Goal: Transaction & Acquisition: Purchase product/service

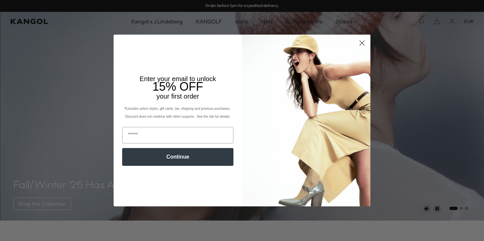
click at [364, 46] on circle "Close dialog" at bounding box center [362, 43] width 11 height 11
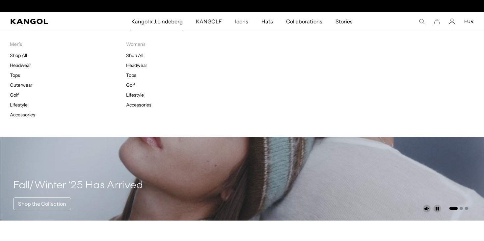
scroll to position [0, 136]
click at [28, 66] on link "Headwear" at bounding box center [20, 65] width 21 height 6
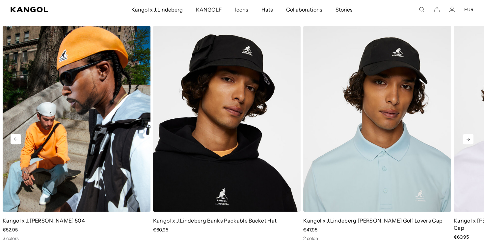
scroll to position [1035, 0]
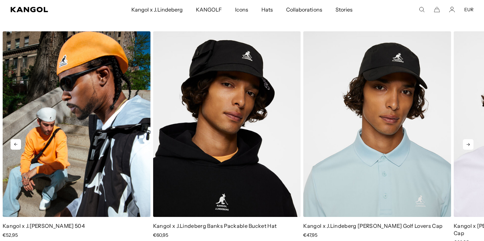
click at [106, 142] on img "1 of 5" at bounding box center [77, 123] width 148 height 185
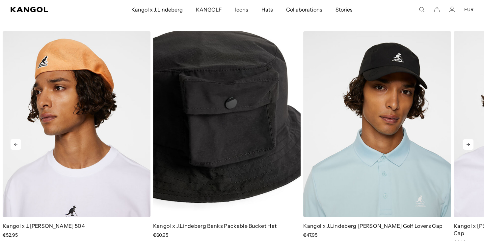
scroll to position [0, 136]
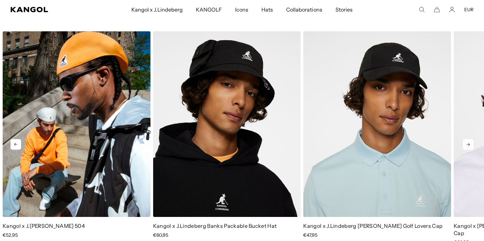
click at [81, 155] on img "1 of 5" at bounding box center [77, 123] width 148 height 185
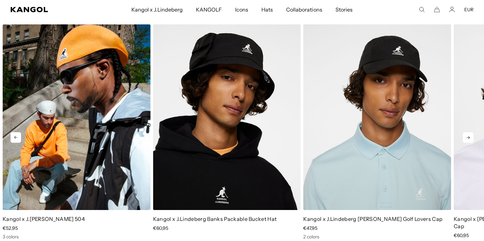
scroll to position [1043, 0]
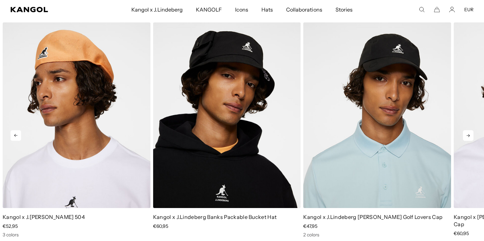
click at [468, 130] on icon at bounding box center [468, 135] width 11 height 11
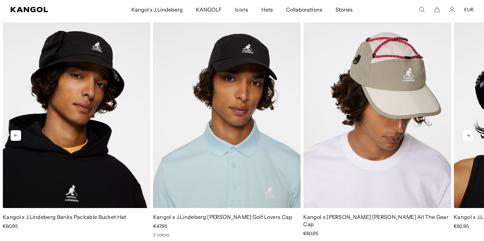
scroll to position [0, 136]
click at [468, 130] on icon at bounding box center [468, 135] width 11 height 11
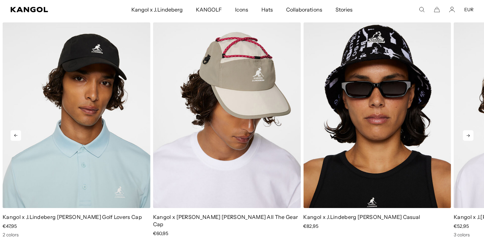
click at [468, 130] on icon at bounding box center [468, 135] width 11 height 11
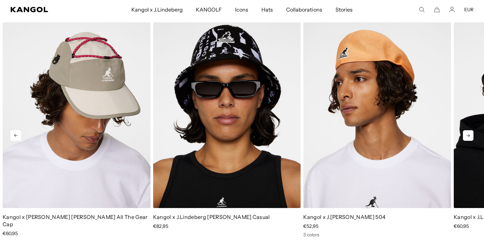
click at [468, 130] on icon at bounding box center [468, 135] width 11 height 11
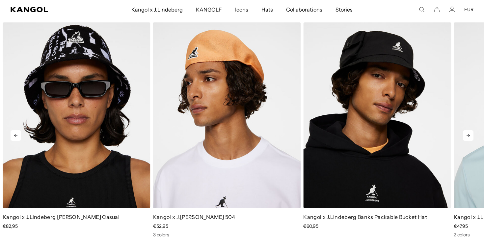
scroll to position [0, 0]
click at [468, 130] on icon at bounding box center [468, 135] width 11 height 11
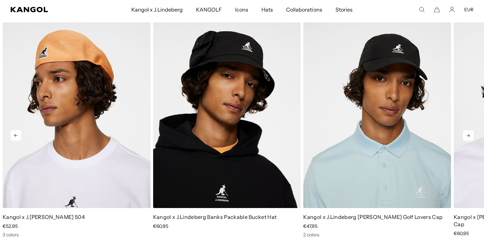
click at [468, 130] on icon at bounding box center [468, 135] width 11 height 11
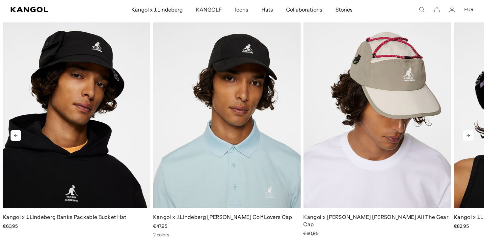
scroll to position [0, 136]
click at [468, 130] on icon at bounding box center [468, 135] width 11 height 11
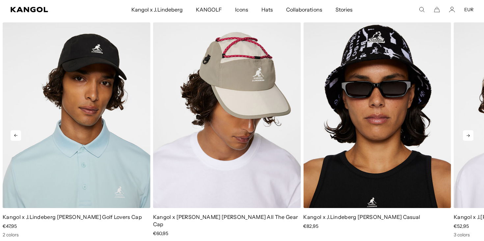
click at [468, 130] on icon at bounding box center [468, 135] width 11 height 11
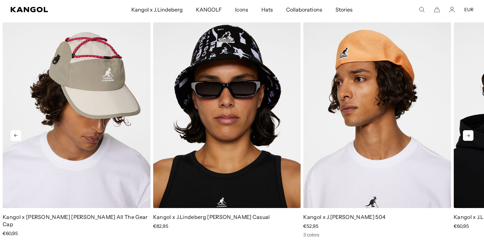
click at [468, 130] on icon at bounding box center [468, 135] width 11 height 11
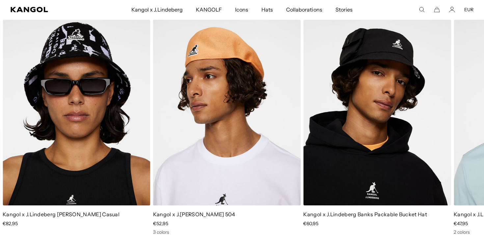
scroll to position [1047, 0]
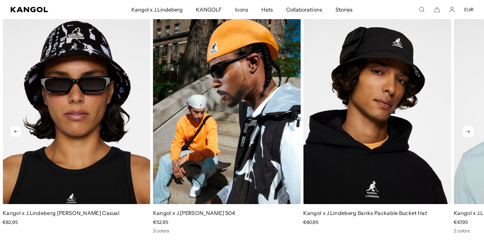
click at [221, 131] on img "1 of 5" at bounding box center [227, 110] width 148 height 185
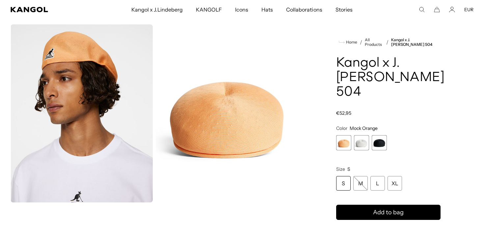
scroll to position [0, 136]
click at [213, 120] on img "Gallery Viewer" at bounding box center [227, 113] width 142 height 178
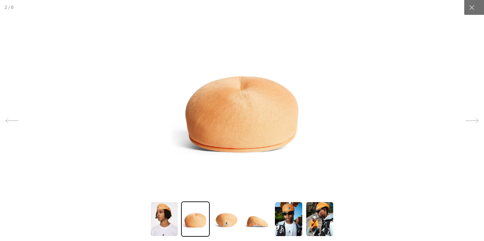
click at [226, 223] on img at bounding box center [227, 218] width 28 height 35
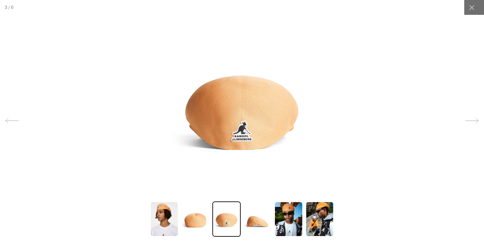
scroll to position [0, 0]
click at [252, 218] on img at bounding box center [257, 218] width 28 height 35
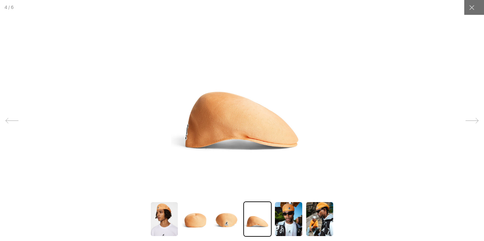
scroll to position [0, 136]
click at [207, 212] on img at bounding box center [195, 218] width 28 height 35
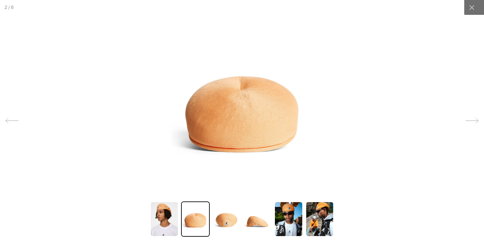
click at [222, 215] on img at bounding box center [227, 218] width 28 height 35
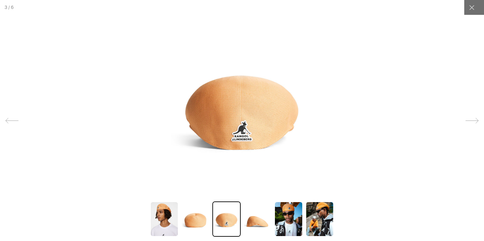
scroll to position [0, 0]
click at [263, 215] on img at bounding box center [257, 218] width 28 height 35
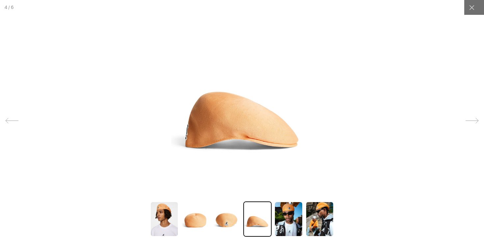
click at [294, 215] on img at bounding box center [288, 218] width 28 height 35
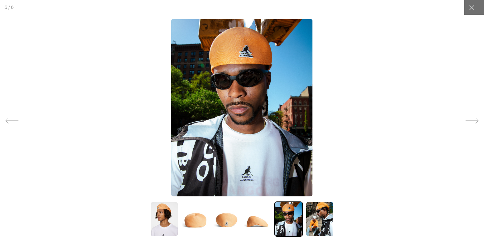
click at [318, 214] on img at bounding box center [320, 218] width 28 height 35
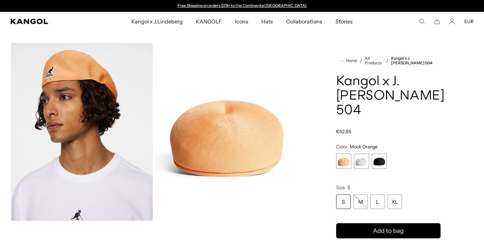
click at [379, 158] on span "3 of 3" at bounding box center [379, 161] width 15 height 15
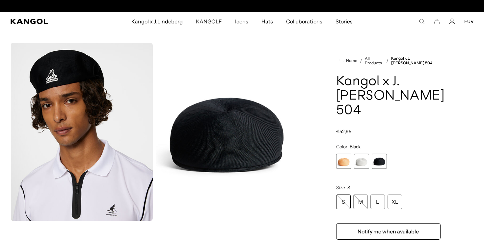
scroll to position [0, 136]
click at [146, 166] on img "Gallery Viewer" at bounding box center [82, 132] width 142 height 178
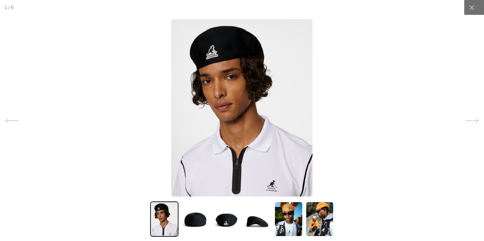
scroll to position [0, 0]
click at [196, 217] on img at bounding box center [195, 218] width 28 height 35
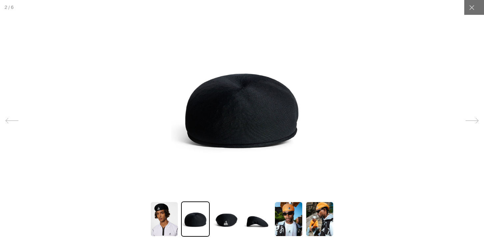
scroll to position [0, 136]
click at [164, 219] on img at bounding box center [164, 218] width 28 height 35
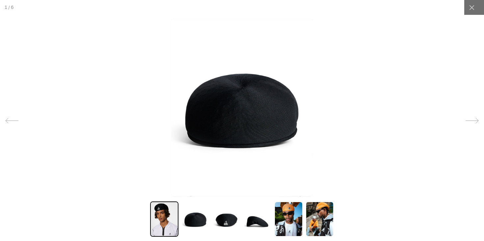
scroll to position [0, 0]
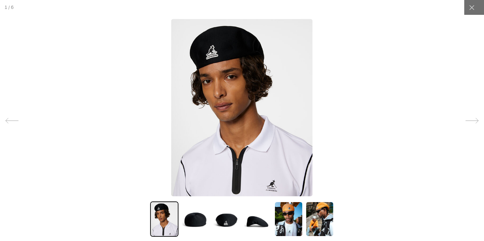
click at [195, 216] on img at bounding box center [195, 218] width 28 height 35
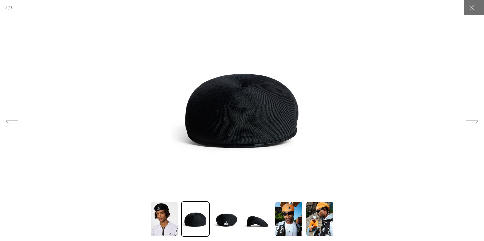
scroll to position [0, 136]
click at [236, 213] on img at bounding box center [227, 218] width 28 height 35
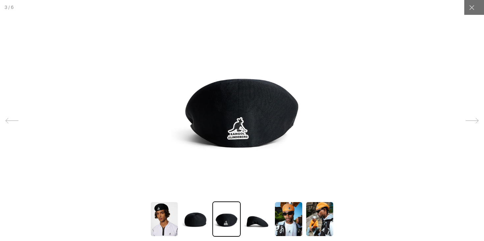
scroll to position [0, 0]
click at [255, 225] on img at bounding box center [257, 218] width 28 height 35
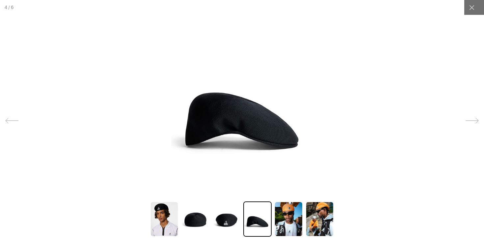
click at [300, 217] on img at bounding box center [288, 218] width 28 height 35
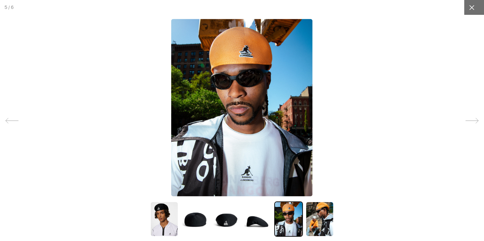
click at [473, 8] on icon at bounding box center [472, 7] width 7 height 7
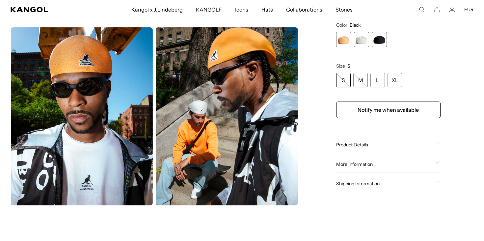
scroll to position [0, 136]
click at [438, 144] on icon at bounding box center [438, 143] width 5 height 2
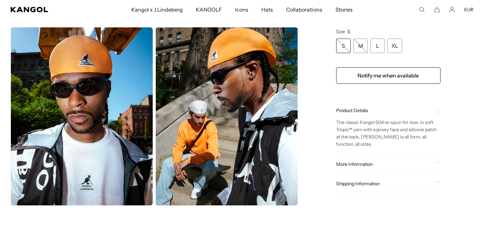
scroll to position [0, 0]
click at [437, 162] on icon at bounding box center [438, 162] width 5 height 2
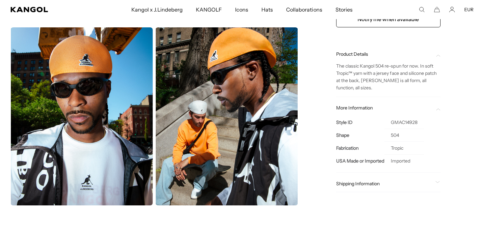
click at [440, 186] on span at bounding box center [438, 183] width 5 height 5
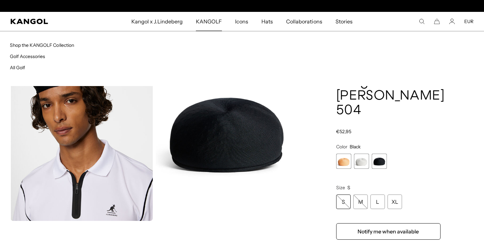
scroll to position [0, 136]
click at [262, 73] on div "KANGOLF Shop the KANGOLF Collection Golf Accessories All Golf" at bounding box center [242, 58] width 484 height 55
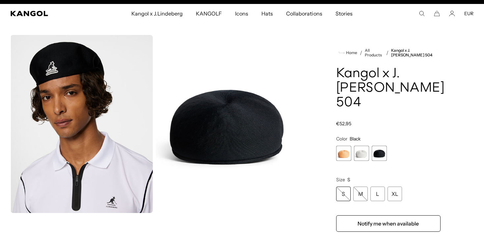
scroll to position [0, 0]
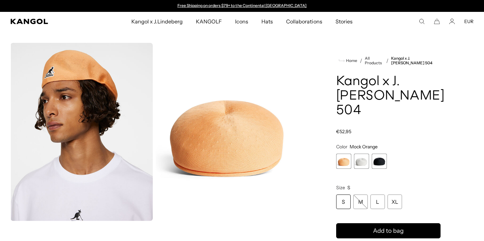
click at [378, 165] on span "3 of 3" at bounding box center [379, 161] width 15 height 15
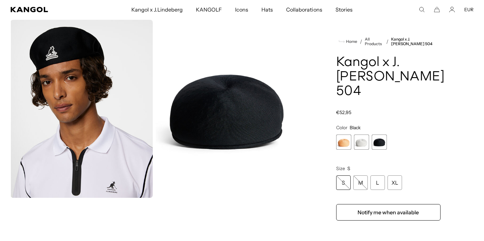
scroll to position [25, 0]
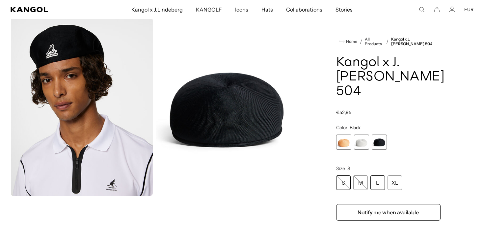
click at [379, 185] on div "L" at bounding box center [378, 182] width 14 height 14
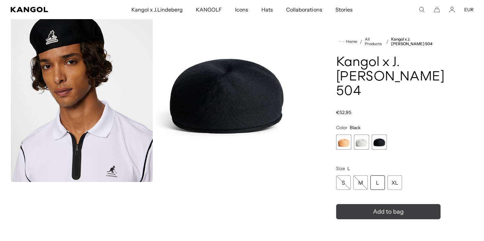
scroll to position [0, 136]
click at [386, 211] on icon "submit" at bounding box center [388, 211] width 11 height 11
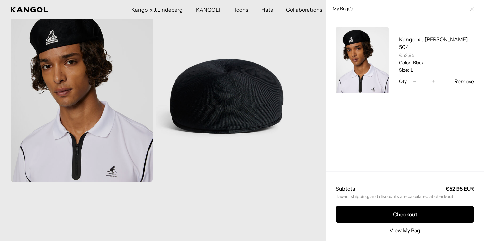
scroll to position [0, 0]
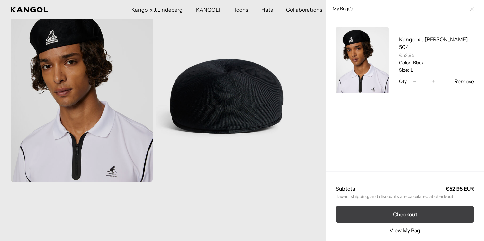
click at [392, 213] on button "Checkout" at bounding box center [405, 214] width 138 height 16
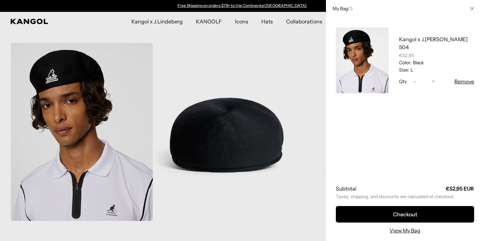
click at [267, 64] on div at bounding box center [242, 120] width 484 height 241
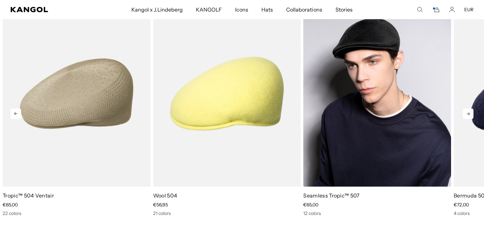
scroll to position [0, 136]
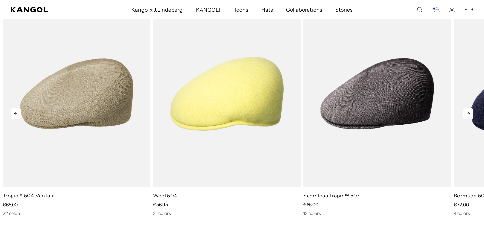
click at [471, 115] on icon at bounding box center [468, 113] width 11 height 11
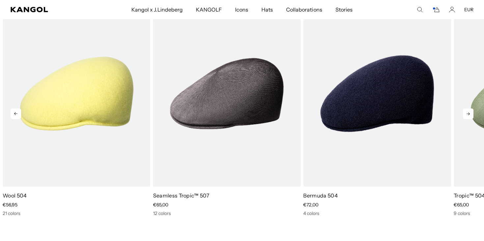
click at [468, 113] on icon at bounding box center [468, 113] width 11 height 11
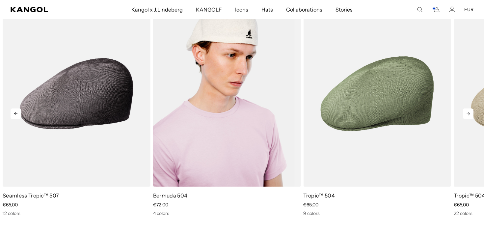
scroll to position [0, 0]
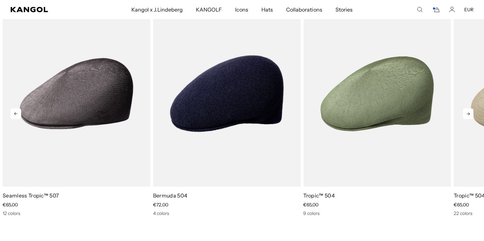
click at [467, 113] on icon at bounding box center [468, 113] width 11 height 11
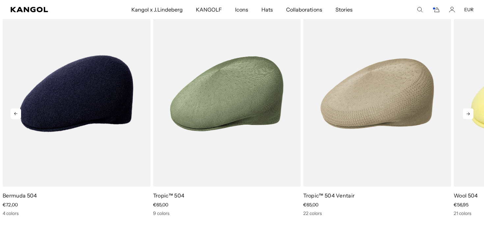
scroll to position [0, 136]
click at [469, 116] on icon at bounding box center [468, 113] width 11 height 11
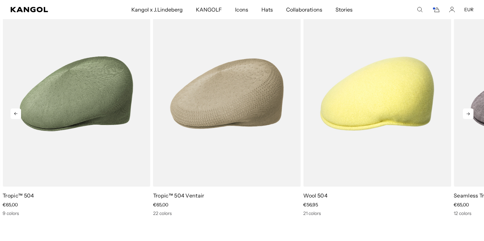
scroll to position [0, 0]
click at [469, 111] on icon at bounding box center [468, 113] width 11 height 11
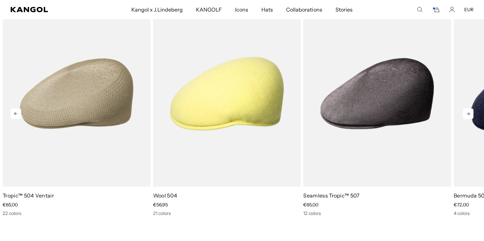
click at [469, 111] on icon at bounding box center [468, 113] width 11 height 11
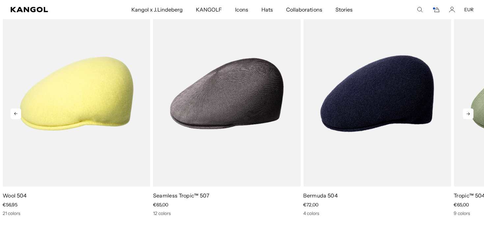
click at [469, 111] on icon at bounding box center [468, 113] width 11 height 11
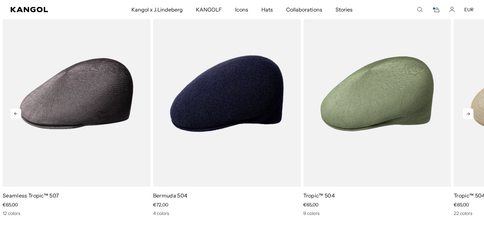
scroll to position [0, 136]
click at [469, 111] on icon at bounding box center [468, 113] width 11 height 11
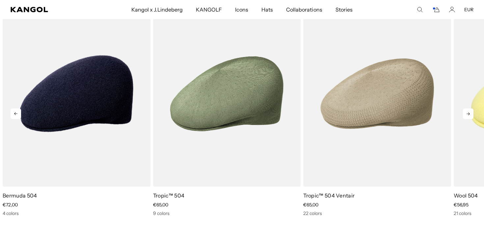
click at [469, 111] on icon at bounding box center [468, 113] width 11 height 11
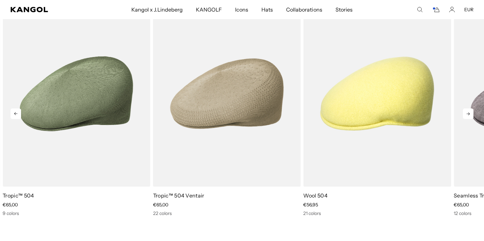
click at [469, 111] on icon at bounding box center [468, 113] width 11 height 11
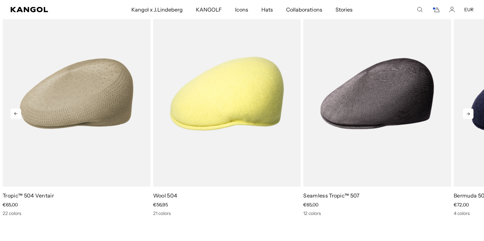
scroll to position [0, 0]
click at [469, 111] on icon at bounding box center [468, 113] width 11 height 11
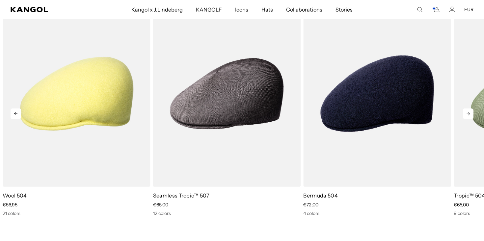
click at [469, 111] on icon at bounding box center [468, 113] width 11 height 11
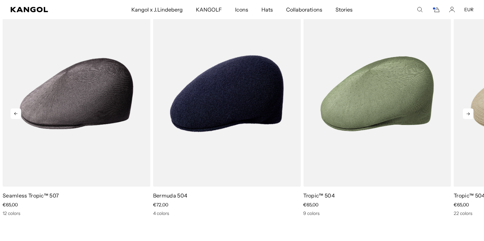
click at [469, 111] on icon at bounding box center [468, 113] width 11 height 11
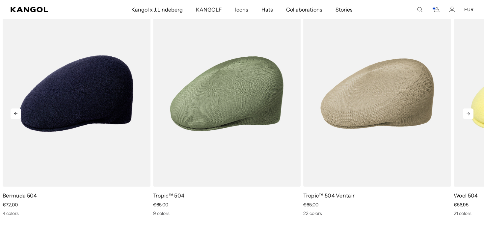
scroll to position [0, 136]
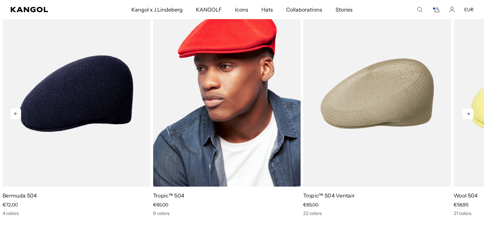
click at [236, 129] on img "5 of 5" at bounding box center [227, 93] width 148 height 185
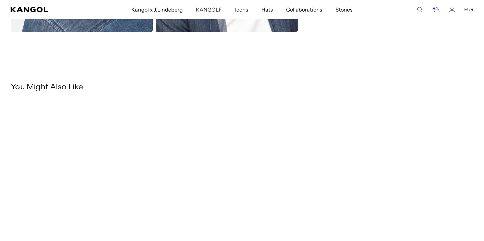
scroll to position [198, 0]
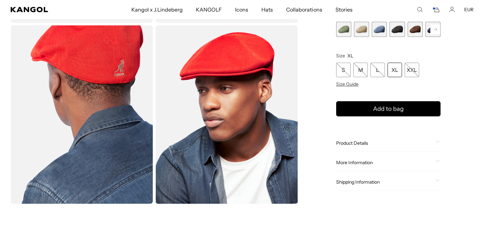
click at [106, 120] on img "Gallery Viewer" at bounding box center [82, 114] width 142 height 178
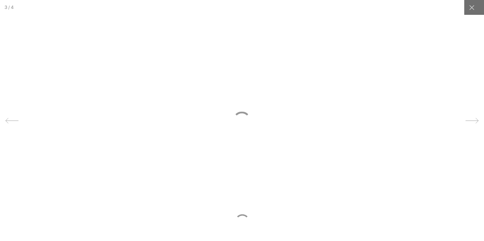
scroll to position [0, 0]
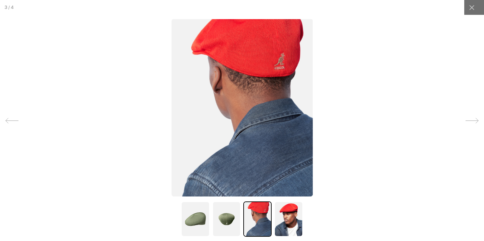
click at [476, 122] on icon at bounding box center [472, 120] width 13 height 13
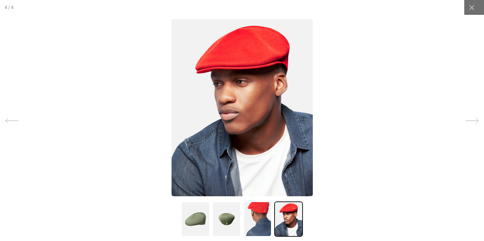
click at [476, 122] on icon at bounding box center [472, 120] width 13 height 13
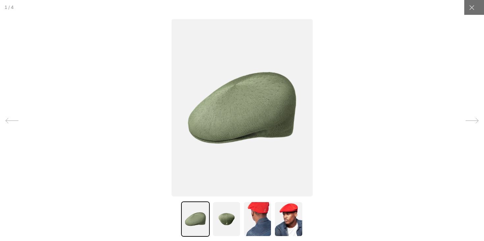
scroll to position [0, 136]
click at [476, 122] on icon at bounding box center [472, 120] width 13 height 13
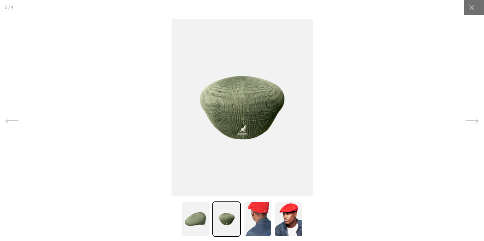
scroll to position [0, 0]
click at [476, 122] on icon at bounding box center [472, 120] width 13 height 13
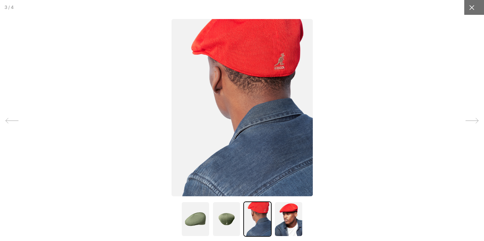
scroll to position [0, 136]
click at [470, 8] on icon at bounding box center [472, 7] width 7 height 7
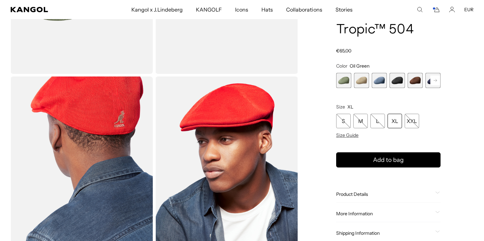
scroll to position [144, 0]
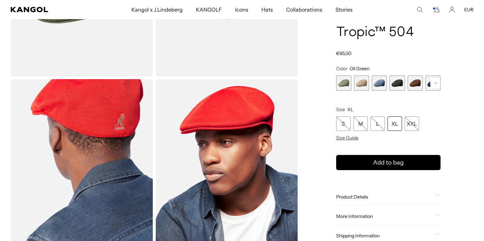
click at [437, 86] on rect at bounding box center [436, 83] width 10 height 10
click at [380, 83] on span "6 of 9" at bounding box center [379, 82] width 15 height 15
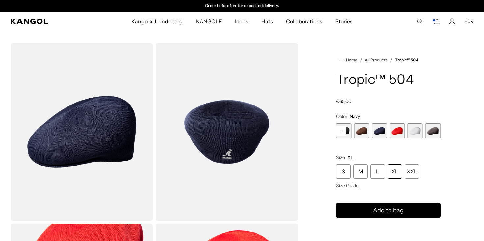
click at [438, 128] on span "9 of 9" at bounding box center [433, 130] width 15 height 15
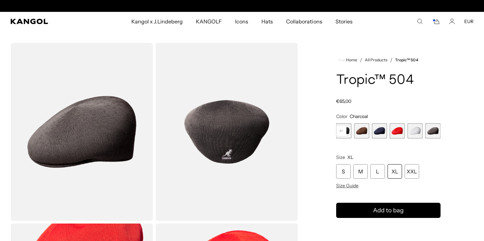
click at [337, 130] on rect at bounding box center [342, 131] width 10 height 10
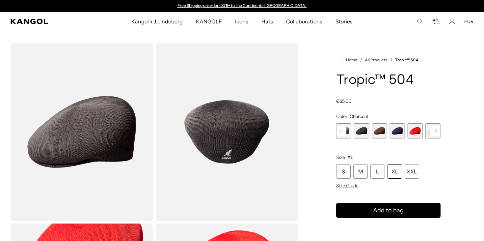
click at [337, 130] on rect at bounding box center [342, 131] width 10 height 10
click at [359, 131] on span "2 of 9" at bounding box center [361, 130] width 15 height 15
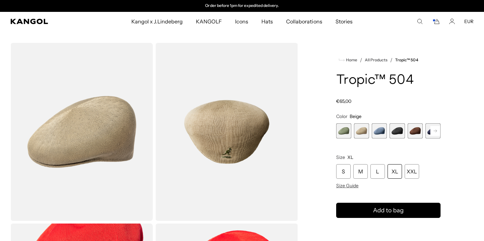
click at [345, 132] on span "1 of 9" at bounding box center [343, 130] width 15 height 15
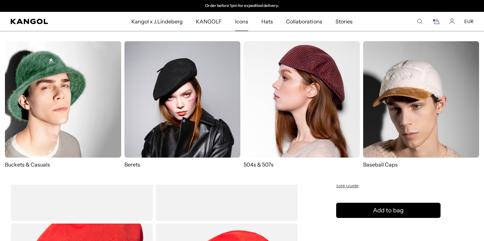
click at [245, 20] on span "Icons" at bounding box center [241, 21] width 13 height 19
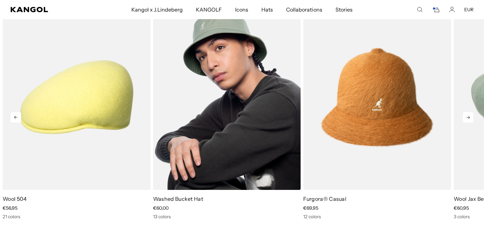
scroll to position [1096, 0]
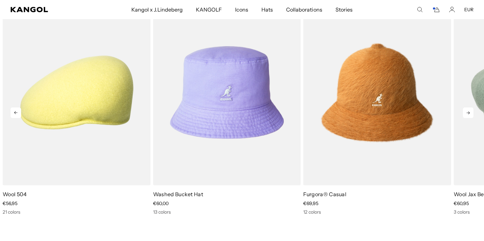
click at [470, 113] on icon at bounding box center [468, 112] width 11 height 11
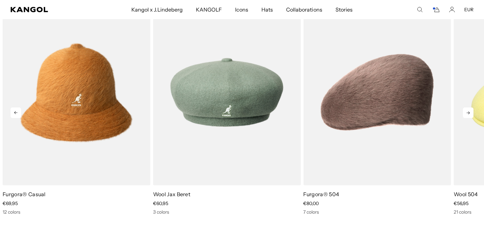
click at [470, 113] on icon at bounding box center [468, 112] width 11 height 11
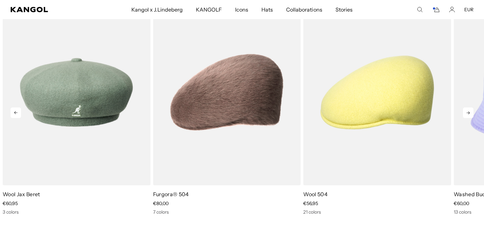
click at [470, 113] on icon at bounding box center [468, 112] width 11 height 11
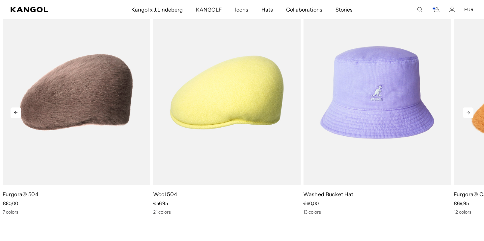
click at [470, 113] on icon at bounding box center [468, 112] width 11 height 11
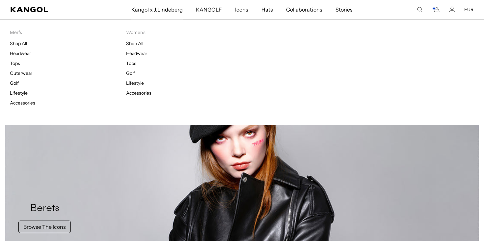
scroll to position [0, 136]
click at [18, 83] on link "Golf" at bounding box center [14, 83] width 9 height 6
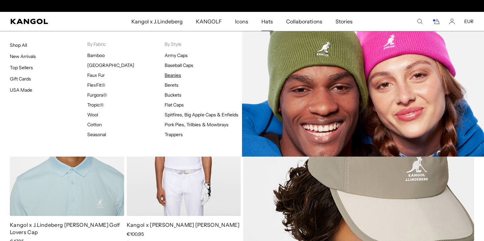
scroll to position [0, 136]
click at [177, 75] on link "Beanies" at bounding box center [173, 75] width 16 height 6
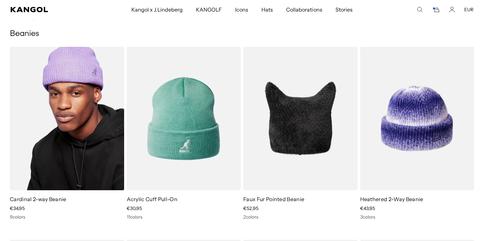
click at [80, 145] on img at bounding box center [67, 118] width 114 height 143
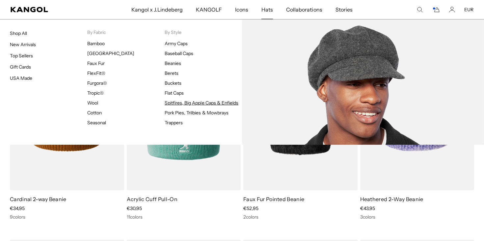
scroll to position [0, 136]
click at [181, 103] on link "Spitfires, Big Apple Caps & Enfields" at bounding box center [202, 103] width 74 height 6
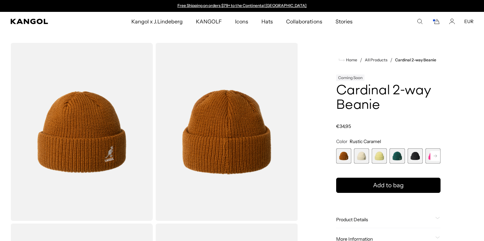
click at [361, 157] on span "2 of 14" at bounding box center [361, 155] width 15 height 15
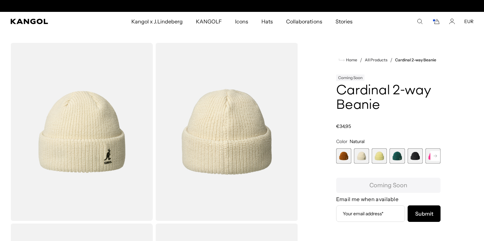
scroll to position [0, 136]
click at [380, 156] on span "3 of 14" at bounding box center [379, 155] width 15 height 15
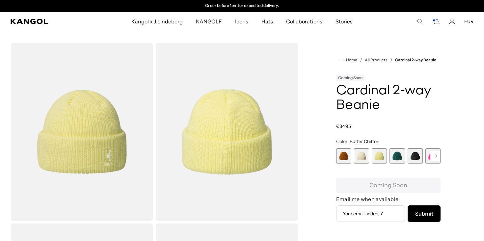
click at [396, 154] on span "4 of 14" at bounding box center [397, 155] width 15 height 15
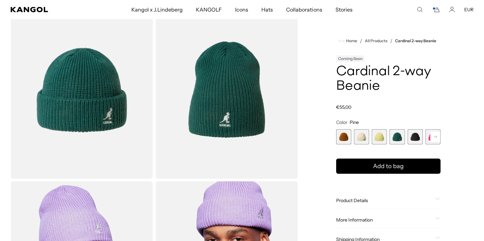
scroll to position [40, 0]
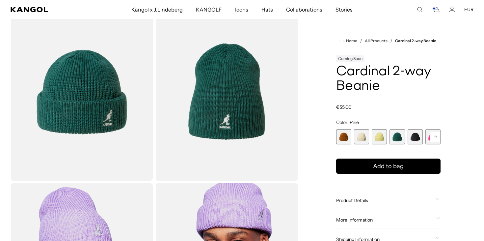
click at [415, 137] on span "5 of 14" at bounding box center [415, 136] width 15 height 15
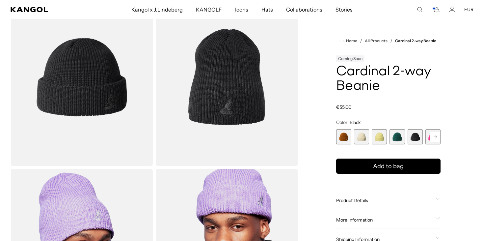
scroll to position [54, 0]
click at [422, 137] on span "5 of 14" at bounding box center [415, 136] width 15 height 15
click at [404, 140] on span "4 of 14" at bounding box center [397, 136] width 15 height 15
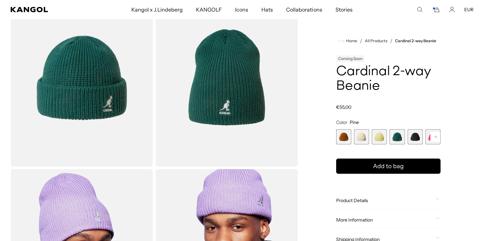
click at [350, 136] on span "1 of 14" at bounding box center [343, 136] width 15 height 15
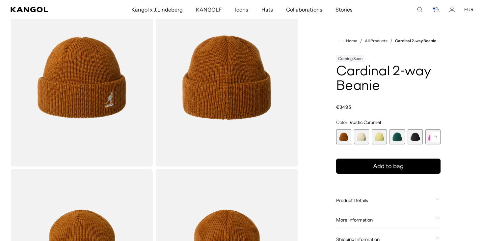
click at [359, 137] on span "2 of 14" at bounding box center [361, 136] width 15 height 15
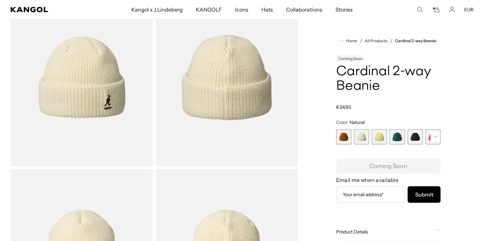
click at [377, 139] on span "3 of 14" at bounding box center [379, 136] width 15 height 15
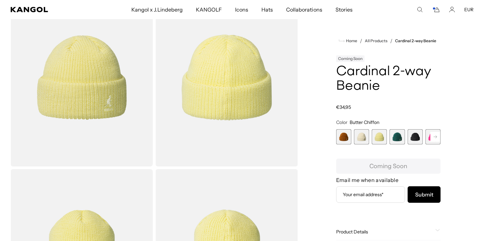
scroll to position [0, 136]
click at [396, 137] on span "4 of 14" at bounding box center [397, 136] width 15 height 15
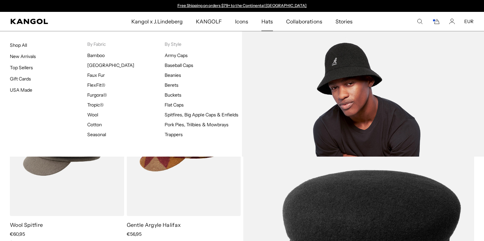
click at [101, 59] on ul "Bamboo [GEOGRAPHIC_DATA] Faux Fur FlexFit® Furgora® Tropic® Wool Cotton Seasonal" at bounding box center [125, 94] width 77 height 85
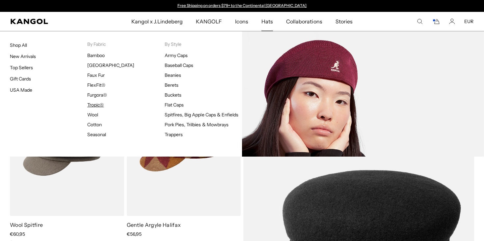
click at [97, 105] on link "Tropic®" at bounding box center [95, 105] width 16 height 6
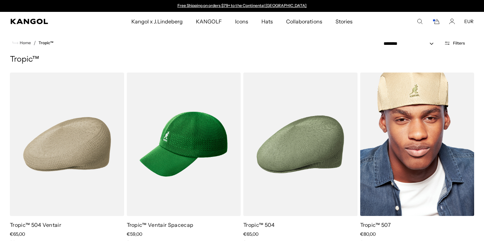
click at [413, 156] on img at bounding box center [417, 143] width 114 height 143
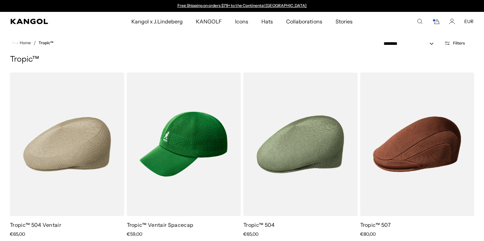
click at [438, 22] on icon "Cart" at bounding box center [436, 21] width 8 height 6
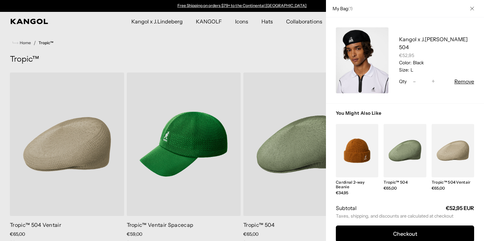
click at [367, 60] on link "My Bag" at bounding box center [362, 60] width 53 height 66
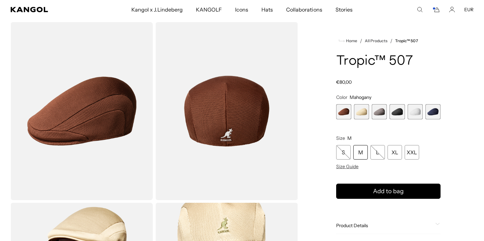
scroll to position [0, 136]
click at [207, 123] on img "Gallery Viewer" at bounding box center [227, 111] width 142 height 178
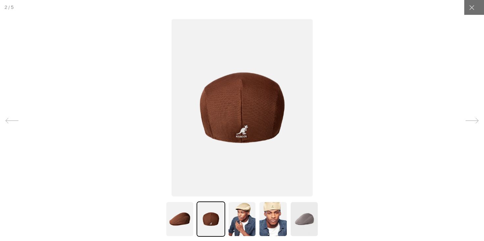
click at [185, 217] on img at bounding box center [180, 218] width 28 height 35
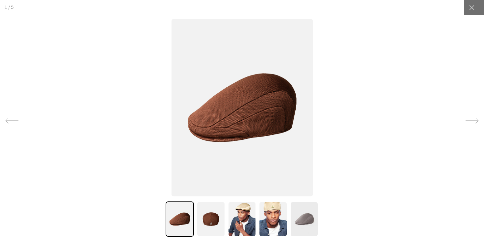
scroll to position [0, 0]
click at [209, 225] on img at bounding box center [211, 218] width 28 height 35
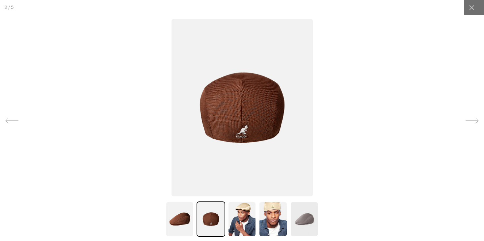
click at [243, 224] on img at bounding box center [242, 218] width 28 height 35
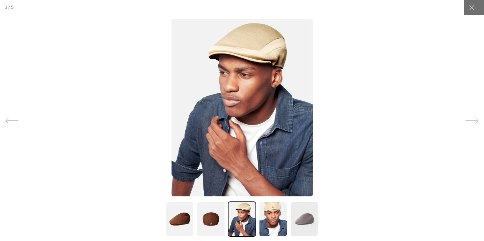
scroll to position [0, 136]
click at [273, 220] on img at bounding box center [273, 218] width 28 height 35
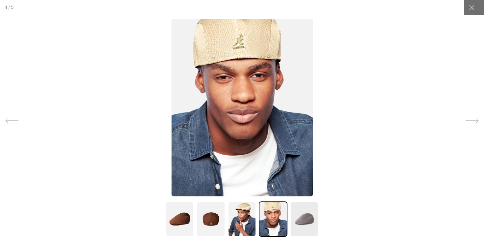
click at [296, 219] on img at bounding box center [304, 218] width 28 height 35
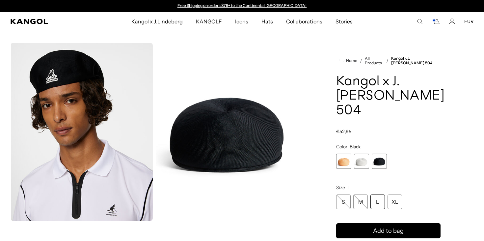
click at [127, 139] on img "Gallery Viewer" at bounding box center [82, 132] width 142 height 178
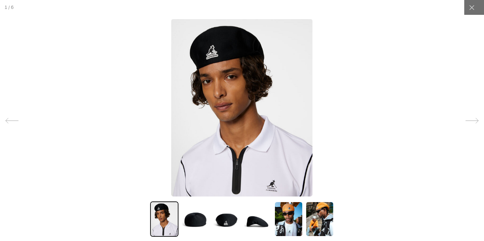
scroll to position [0, 136]
click at [474, 118] on icon at bounding box center [472, 120] width 13 height 13
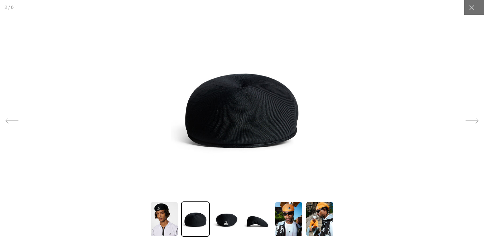
click at [474, 118] on icon at bounding box center [472, 120] width 13 height 13
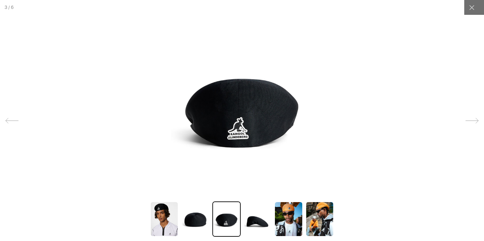
scroll to position [0, 0]
click at [474, 118] on icon at bounding box center [472, 120] width 13 height 13
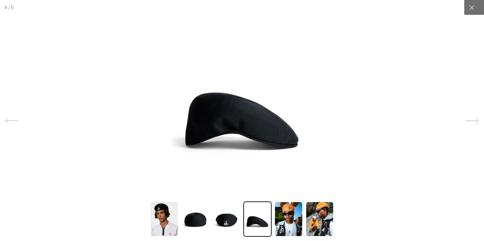
click at [474, 118] on icon at bounding box center [472, 120] width 13 height 13
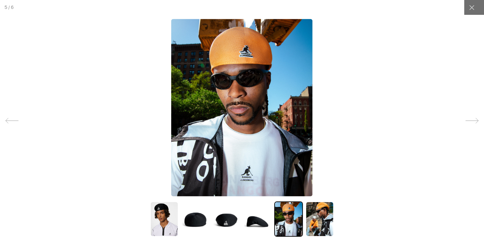
scroll to position [0, 136]
click at [474, 118] on icon at bounding box center [472, 120] width 13 height 13
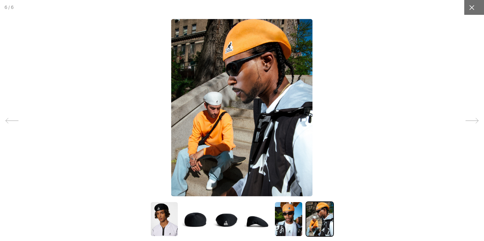
click at [472, 6] on icon at bounding box center [472, 7] width 7 height 7
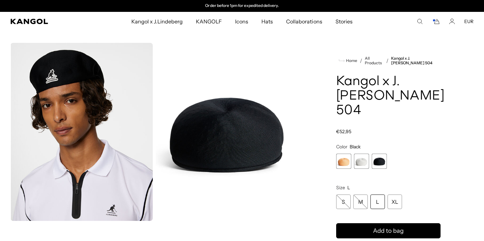
click at [440, 21] on icon "Cart" at bounding box center [436, 21] width 8 height 6
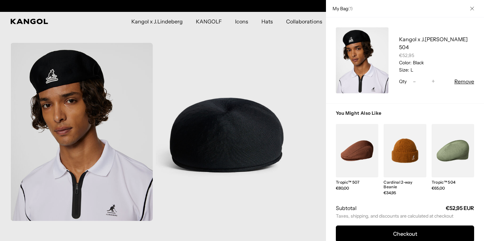
scroll to position [0, 0]
click at [289, 97] on div at bounding box center [242, 120] width 484 height 241
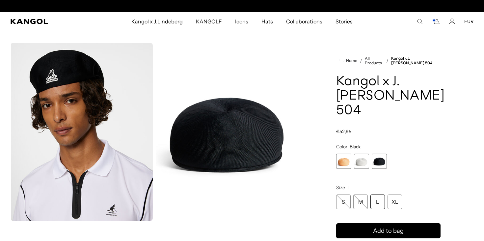
scroll to position [0, 136]
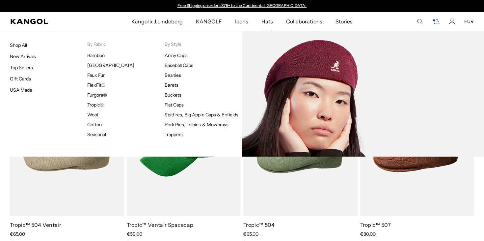
click at [99, 104] on link "Tropic®" at bounding box center [95, 105] width 16 height 6
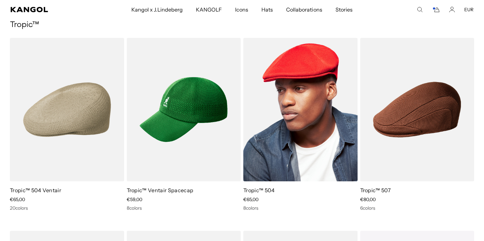
scroll to position [0, 136]
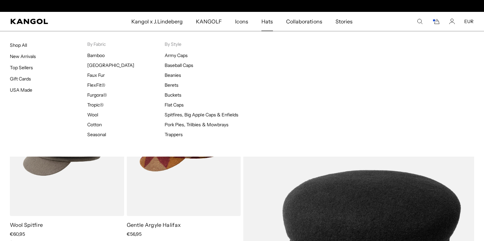
scroll to position [0, 136]
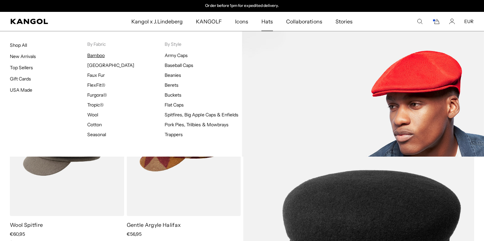
click at [98, 56] on link "Bamboo" at bounding box center [95, 55] width 17 height 6
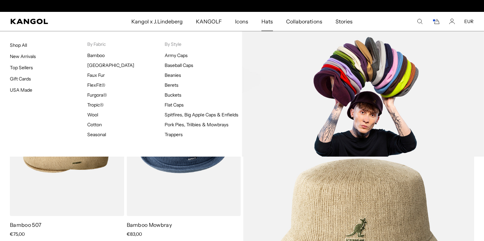
scroll to position [0, 136]
click at [174, 104] on link "Flat Caps" at bounding box center [174, 105] width 19 height 6
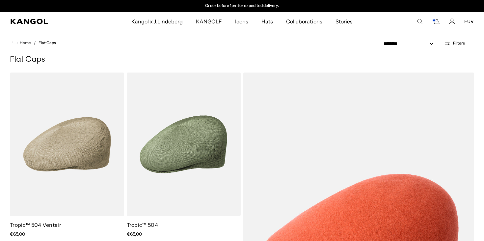
scroll to position [27, 0]
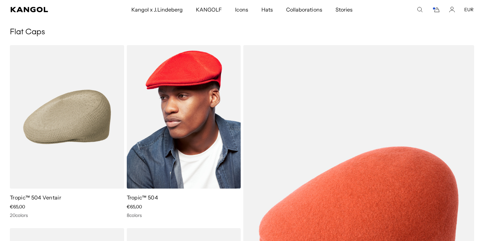
click at [190, 131] on img at bounding box center [184, 116] width 114 height 143
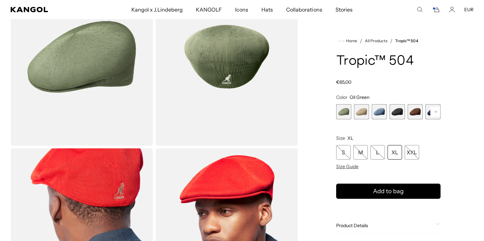
click at [385, 112] on span "3 of 9" at bounding box center [379, 111] width 15 height 15
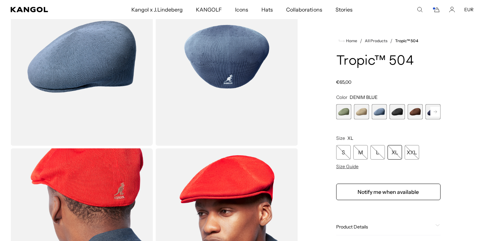
click at [401, 115] on span "4 of 9" at bounding box center [397, 111] width 15 height 15
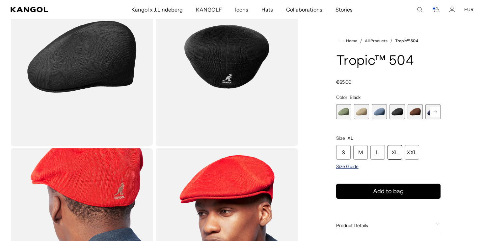
click at [352, 168] on span "Size Guide" at bounding box center [347, 166] width 22 height 6
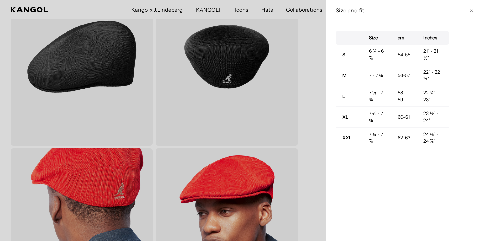
scroll to position [0, 136]
click at [369, 96] on td "7 ¼ - 7 ⅜" at bounding box center [377, 96] width 29 height 21
click at [473, 10] on icon at bounding box center [472, 10] width 4 height 4
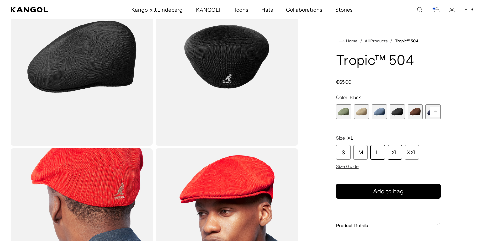
click at [381, 156] on div "L" at bounding box center [378, 152] width 14 height 14
click at [364, 151] on div "M" at bounding box center [361, 152] width 14 height 14
click at [374, 153] on div "L" at bounding box center [378, 152] width 14 height 14
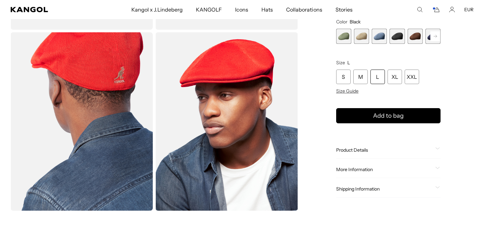
scroll to position [191, 0]
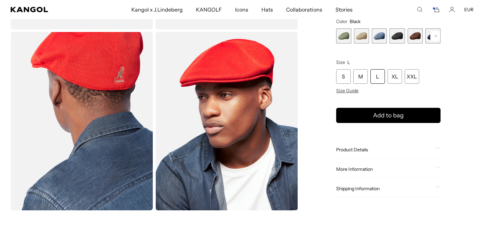
click at [442, 187] on div "Home / All Products / Tropic™ 504 Tropic™ 504 Regular price €65,00 Regular pric…" at bounding box center [388, 30] width 170 height 359
click at [435, 187] on div "Shipping Information" at bounding box center [388, 188] width 104 height 6
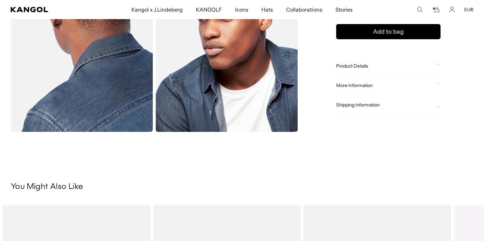
scroll to position [0, 0]
click at [439, 105] on icon at bounding box center [439, 106] width 4 height 2
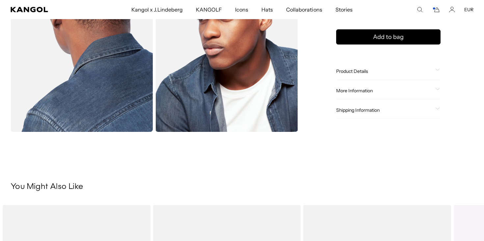
click at [439, 105] on div "Shipping Information" at bounding box center [388, 110] width 104 height 17
click at [438, 86] on div "More Information Style ID 0287BC Shape Ivy Cap Fabrication Tropic Material 65% …" at bounding box center [388, 90] width 104 height 17
click at [436, 90] on icon at bounding box center [438, 89] width 5 height 2
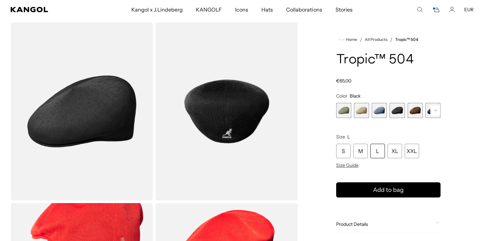
scroll to position [0, 0]
click at [351, 164] on span "Size Guide" at bounding box center [347, 165] width 22 height 6
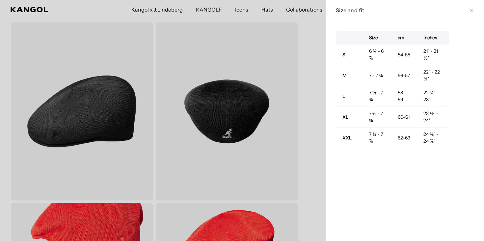
scroll to position [0, 136]
click at [471, 11] on icon at bounding box center [472, 11] width 4 height 4
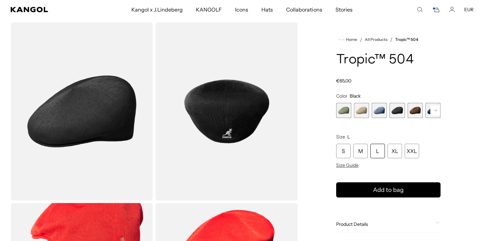
click at [378, 154] on div "L" at bounding box center [378, 151] width 14 height 14
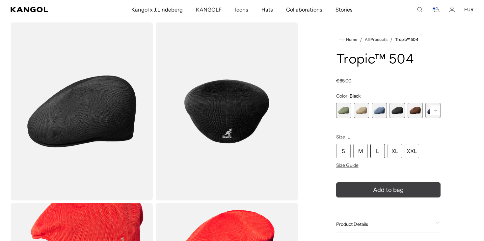
click at [385, 193] on icon "submit" at bounding box center [388, 190] width 11 height 11
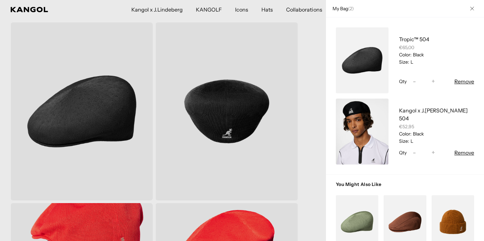
click at [466, 154] on button "Remove" at bounding box center [465, 153] width 20 height 8
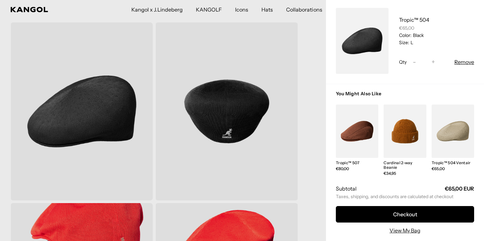
click at [401, 126] on link "My Bag" at bounding box center [405, 130] width 43 height 53
click at [411, 136] on link "My Bag" at bounding box center [405, 130] width 43 height 53
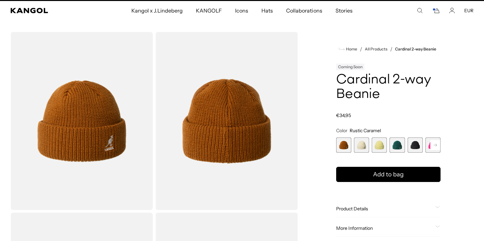
scroll to position [0, 136]
click at [362, 145] on span "2 of 14" at bounding box center [361, 144] width 15 height 15
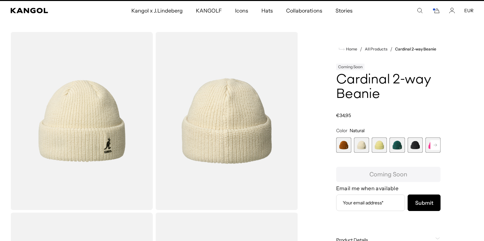
click at [376, 145] on span "3 of 14" at bounding box center [379, 144] width 15 height 15
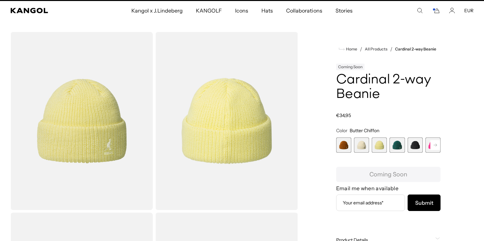
click at [342, 145] on span "1 of 14" at bounding box center [343, 144] width 15 height 15
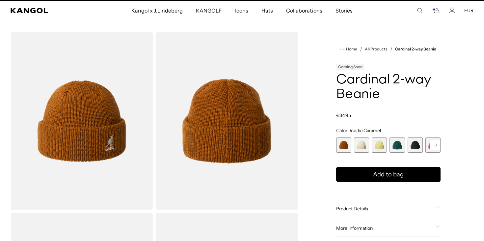
scroll to position [0, 136]
click at [405, 147] on span "4 of 14" at bounding box center [397, 144] width 15 height 15
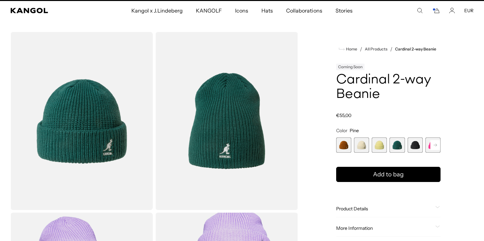
click at [420, 147] on span "5 of 14" at bounding box center [415, 144] width 15 height 15
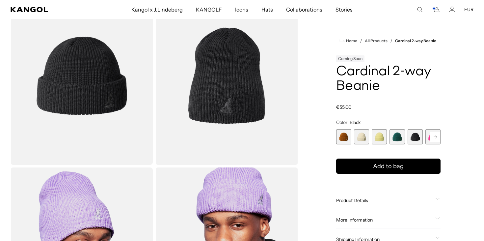
scroll to position [51, 0]
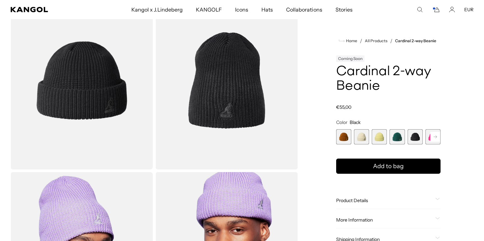
click at [340, 133] on span "1 of 14" at bounding box center [343, 136] width 15 height 15
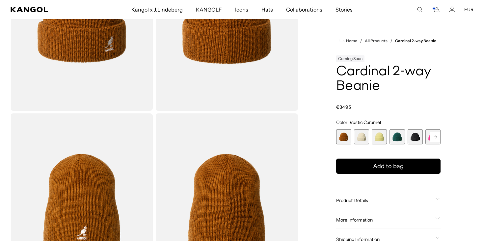
scroll to position [0, 136]
click at [377, 198] on span "Product Details" at bounding box center [384, 200] width 97 height 6
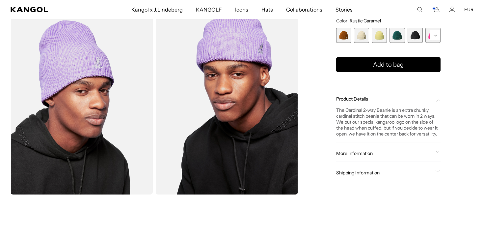
scroll to position [0, 0]
click at [439, 153] on icon at bounding box center [438, 152] width 5 height 2
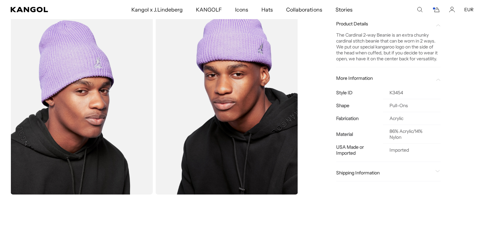
scroll to position [0, 136]
click at [439, 153] on td "Imported" at bounding box center [412, 150] width 58 height 13
click at [440, 171] on icon at bounding box center [438, 171] width 5 height 2
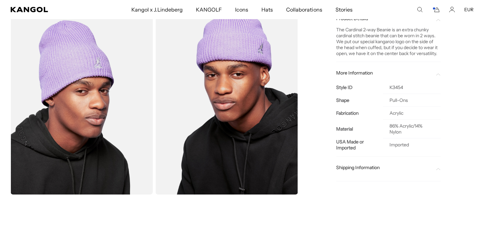
click at [440, 171] on div at bounding box center [388, 172] width 104 height 5
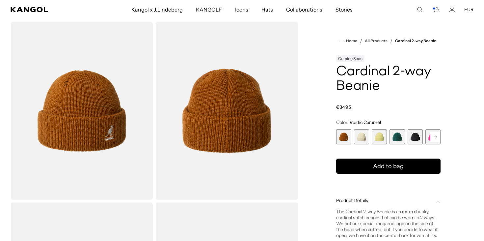
click at [382, 139] on span "3 of 14" at bounding box center [379, 136] width 15 height 15
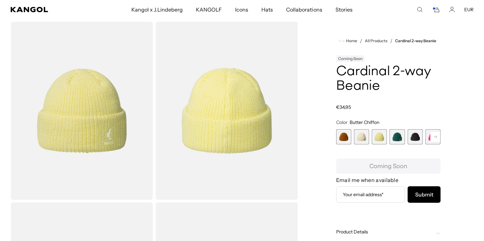
click at [362, 138] on span "2 of 14" at bounding box center [361, 136] width 15 height 15
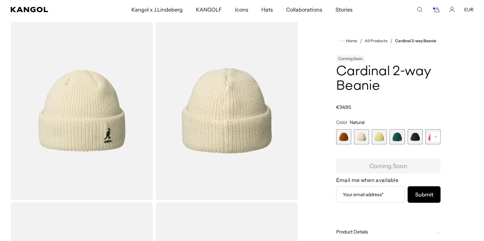
scroll to position [0, 136]
click at [437, 137] on icon at bounding box center [435, 136] width 3 height 3
click at [415, 138] on span "6 of 14" at bounding box center [415, 136] width 15 height 15
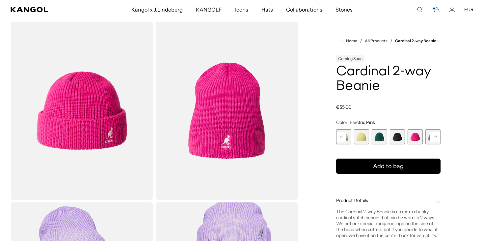
click at [438, 135] on rect at bounding box center [436, 137] width 10 height 10
click at [421, 140] on span "7 of 14" at bounding box center [415, 136] width 15 height 15
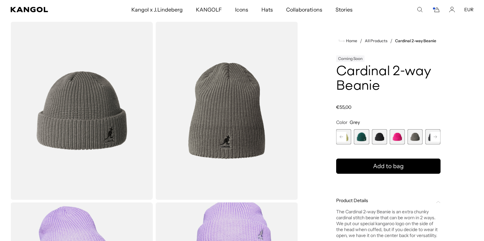
scroll to position [0, 136]
click at [434, 138] on rect at bounding box center [436, 137] width 10 height 10
click at [416, 137] on span "8 of 14" at bounding box center [415, 136] width 15 height 15
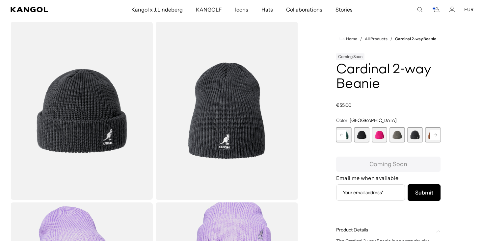
scroll to position [0, 136]
click at [418, 138] on span "8 of 14" at bounding box center [415, 134] width 15 height 15
click at [436, 135] on rect at bounding box center [436, 135] width 10 height 10
click at [416, 139] on span "9 of 14" at bounding box center [415, 134] width 15 height 15
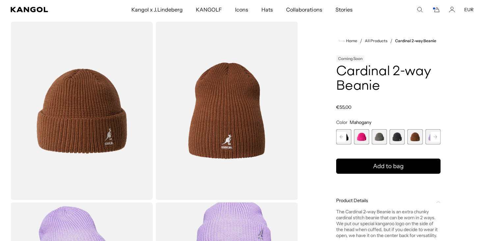
click at [435, 138] on rect at bounding box center [436, 137] width 10 height 10
click at [413, 136] on span "10 of 14" at bounding box center [415, 136] width 15 height 15
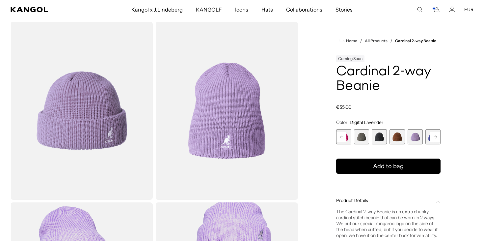
scroll to position [0, 136]
click at [434, 136] on rect at bounding box center [436, 137] width 10 height 10
click at [416, 140] on span "12 of 14" at bounding box center [415, 136] width 15 height 15
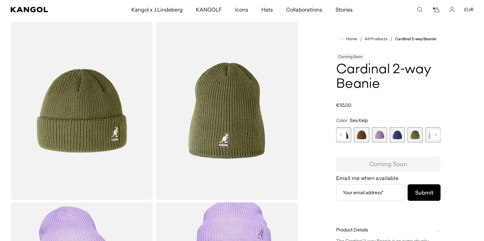
click at [437, 134] on rect at bounding box center [436, 135] width 10 height 10
click at [437, 134] on span "14 of 14" at bounding box center [433, 134] width 15 height 15
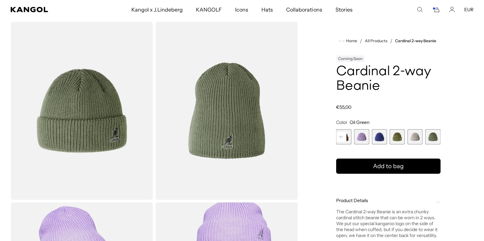
click at [417, 139] on span "13 of 14" at bounding box center [415, 136] width 15 height 15
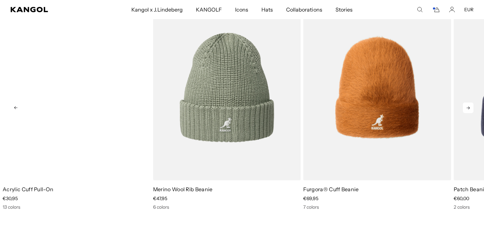
scroll to position [0, 136]
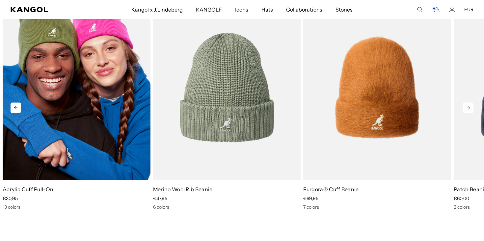
click at [90, 130] on img "1 of 5" at bounding box center [77, 87] width 148 height 185
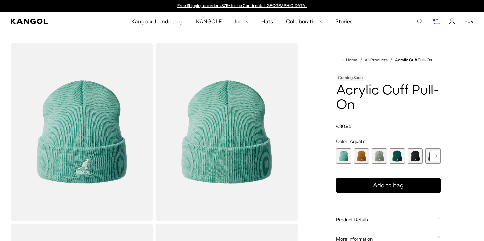
click at [400, 156] on span "4 of 13" at bounding box center [397, 155] width 15 height 15
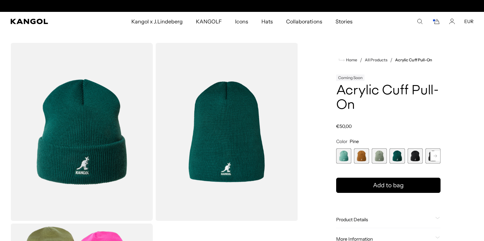
scroll to position [0, 136]
click at [361, 159] on span "2 of 13" at bounding box center [361, 155] width 15 height 15
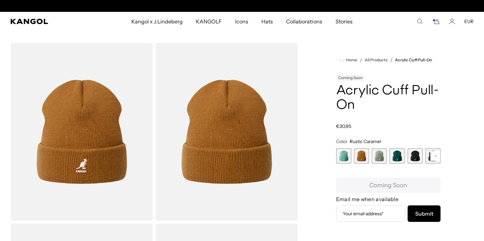
scroll to position [0, 136]
click at [417, 155] on span "5 of 13" at bounding box center [415, 155] width 15 height 15
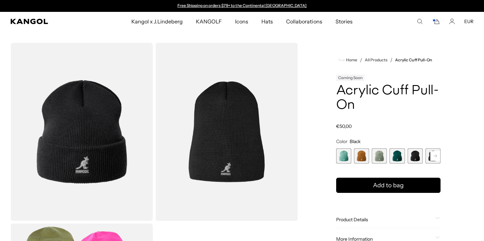
click at [437, 157] on rect at bounding box center [436, 156] width 10 height 10
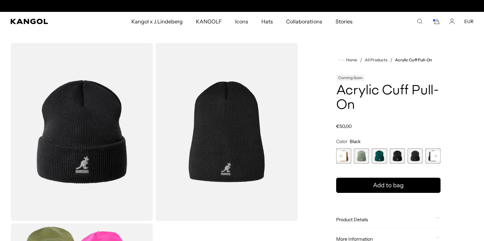
scroll to position [0, 136]
click at [343, 158] on rect at bounding box center [342, 156] width 10 height 10
click at [362, 157] on span "2 of 13" at bounding box center [361, 155] width 15 height 15
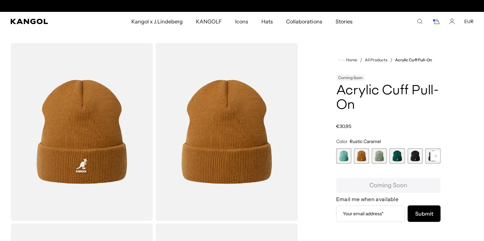
scroll to position [0, 136]
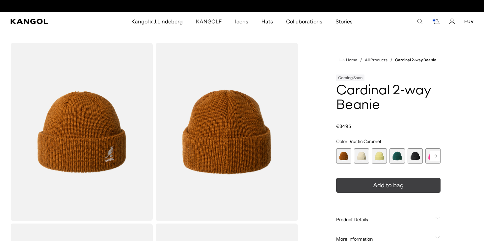
scroll to position [0, 136]
click at [380, 187] on span "Add to bag" at bounding box center [388, 185] width 31 height 9
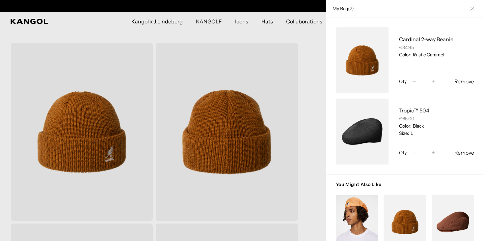
scroll to position [0, 0]
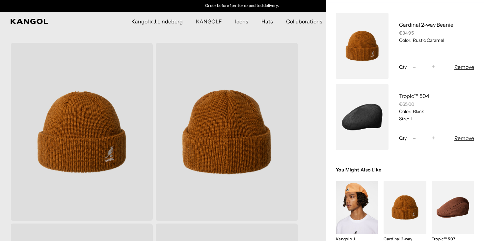
click at [461, 66] on button "Remove" at bounding box center [465, 67] width 20 height 8
